Goal: Task Accomplishment & Management: Use online tool/utility

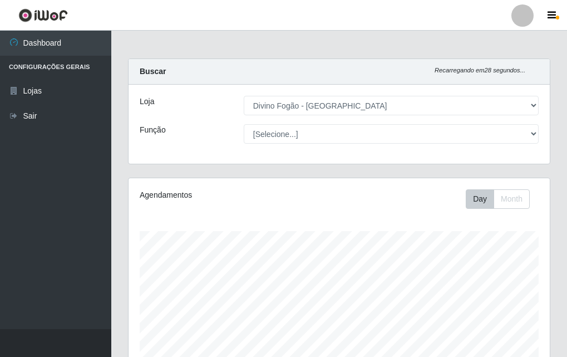
select select "499"
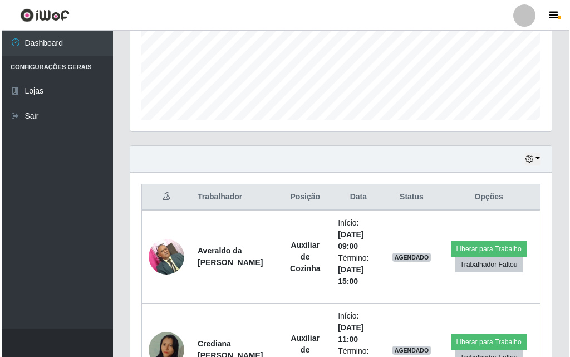
scroll to position [444, 0]
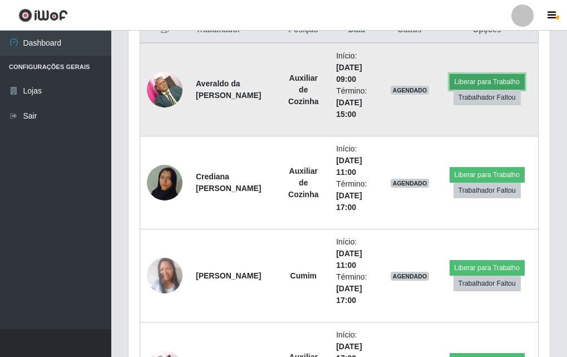
click at [485, 86] on button "Liberar para Trabalho" at bounding box center [486, 82] width 75 height 16
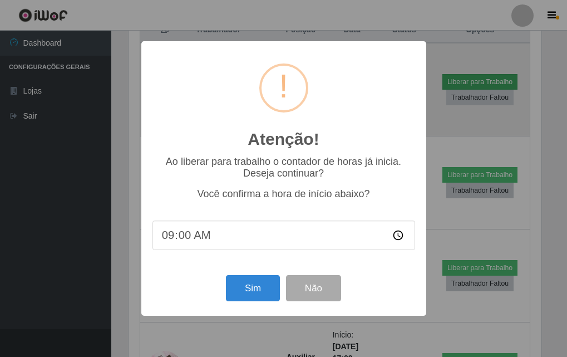
scroll to position [231, 416]
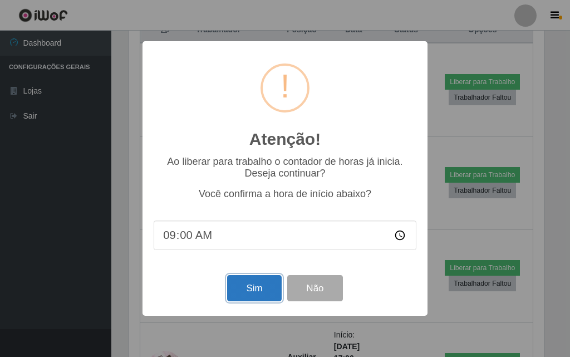
click at [248, 300] on button "Sim" at bounding box center [254, 288] width 54 height 26
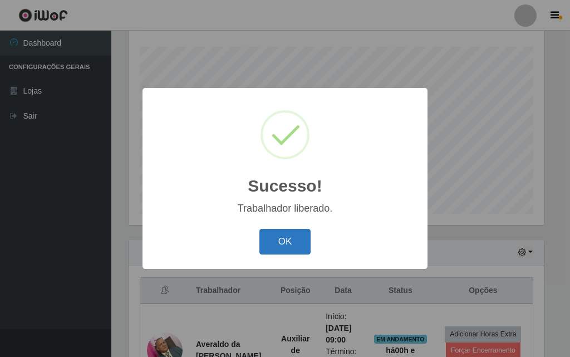
click at [293, 235] on button "OK" at bounding box center [285, 242] width 52 height 26
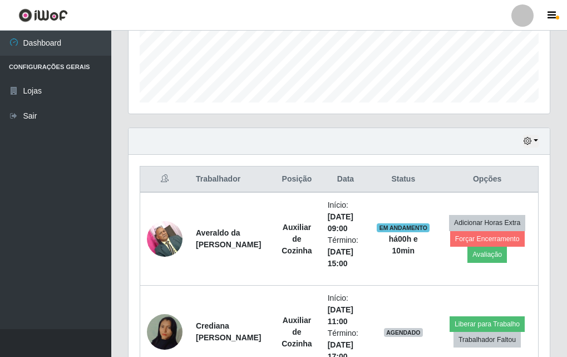
scroll to position [518, 0]
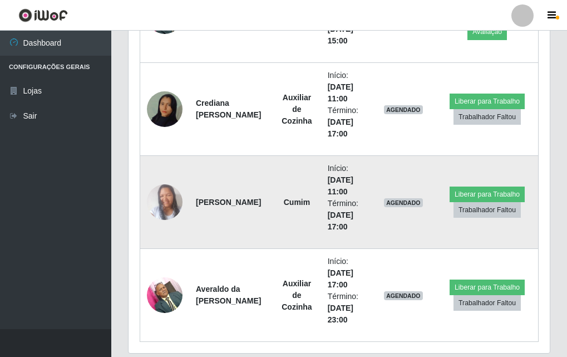
click at [178, 195] on img at bounding box center [165, 201] width 36 height 47
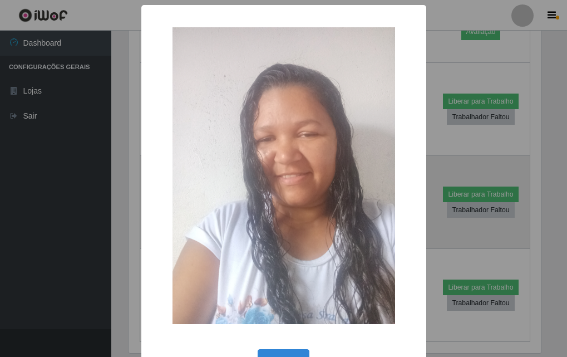
scroll to position [231, 416]
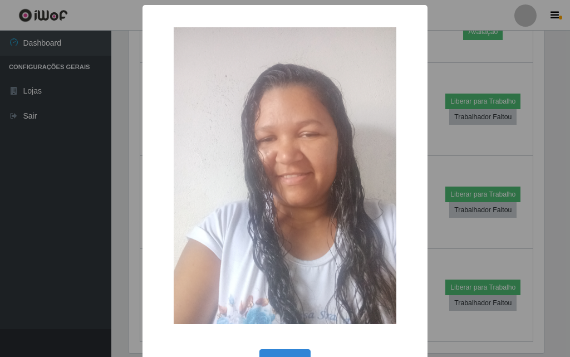
click at [100, 184] on div "× OK Cancel" at bounding box center [285, 178] width 570 height 357
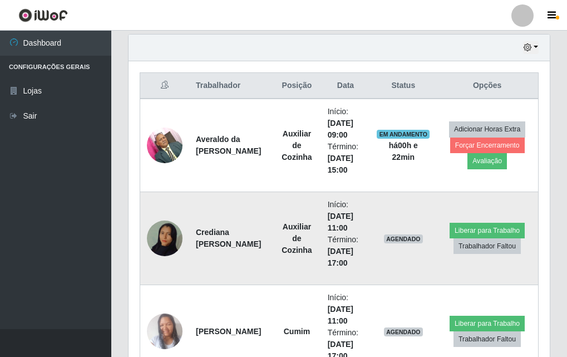
scroll to position [333, 0]
